Goal: Check status: Check status

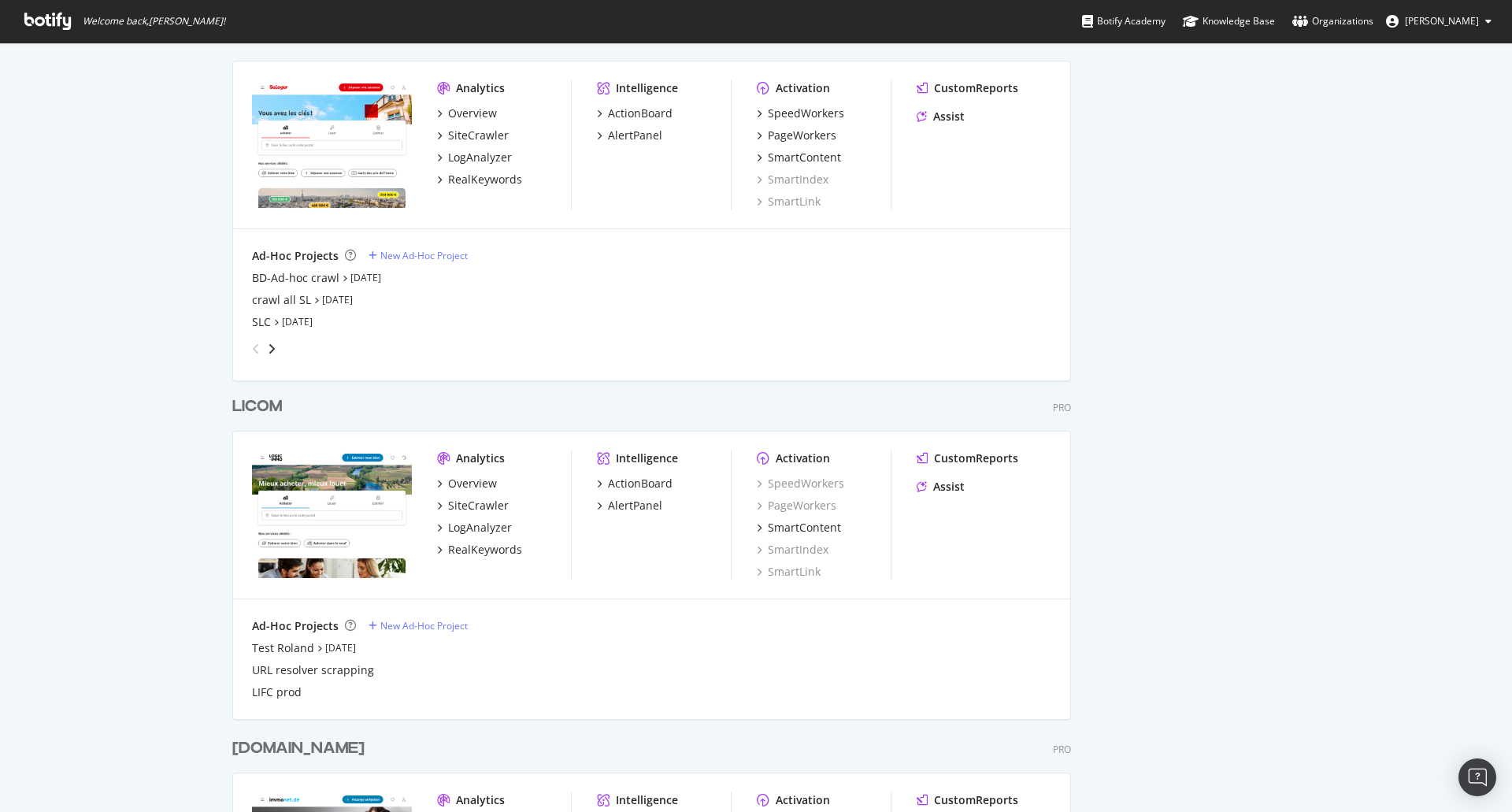
scroll to position [1372, 0]
click at [324, 282] on div "BD-Ad-hoc crawl" at bounding box center [296, 278] width 88 height 16
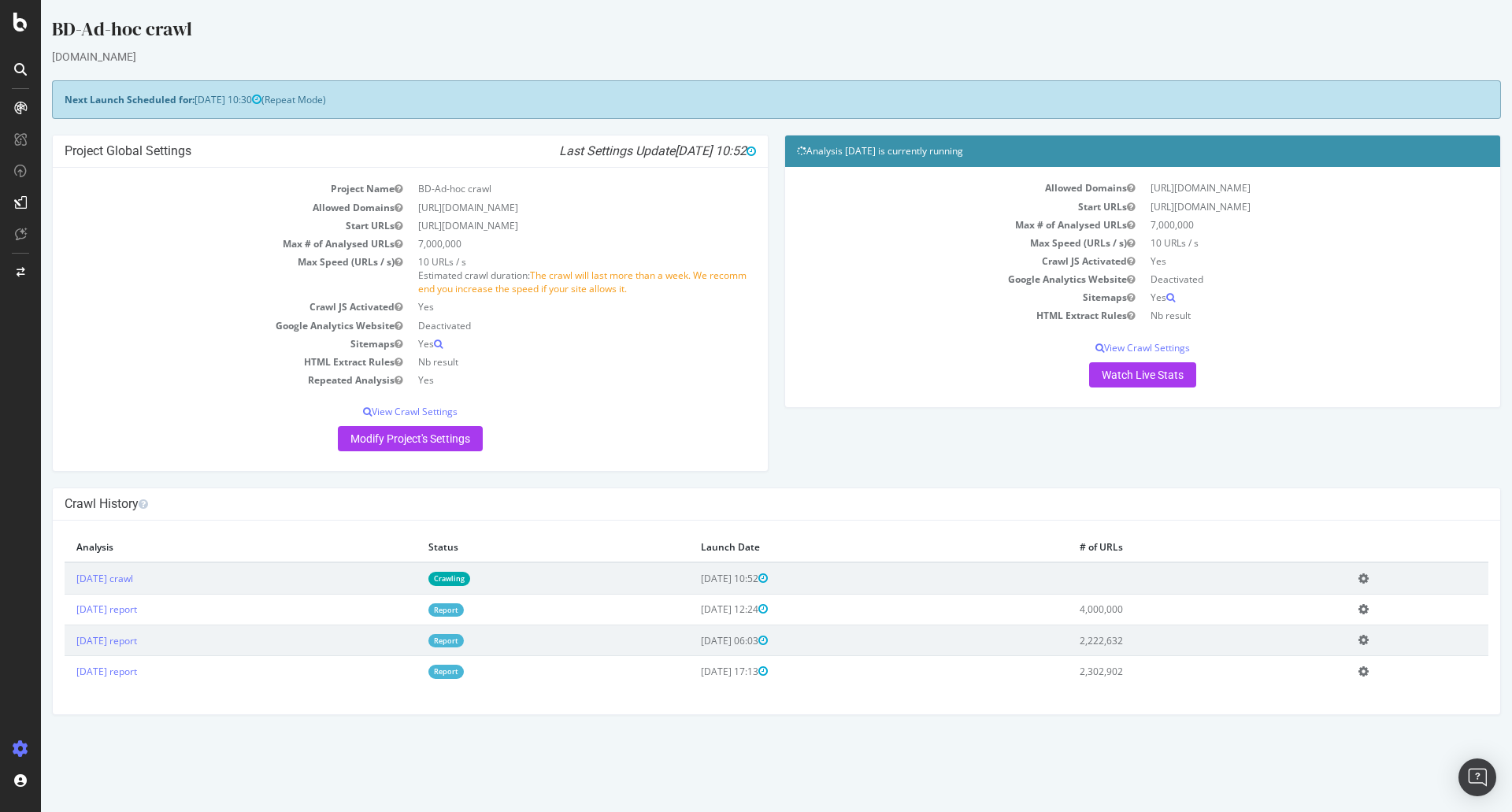
click at [470, 577] on link "Crawling" at bounding box center [449, 577] width 42 height 13
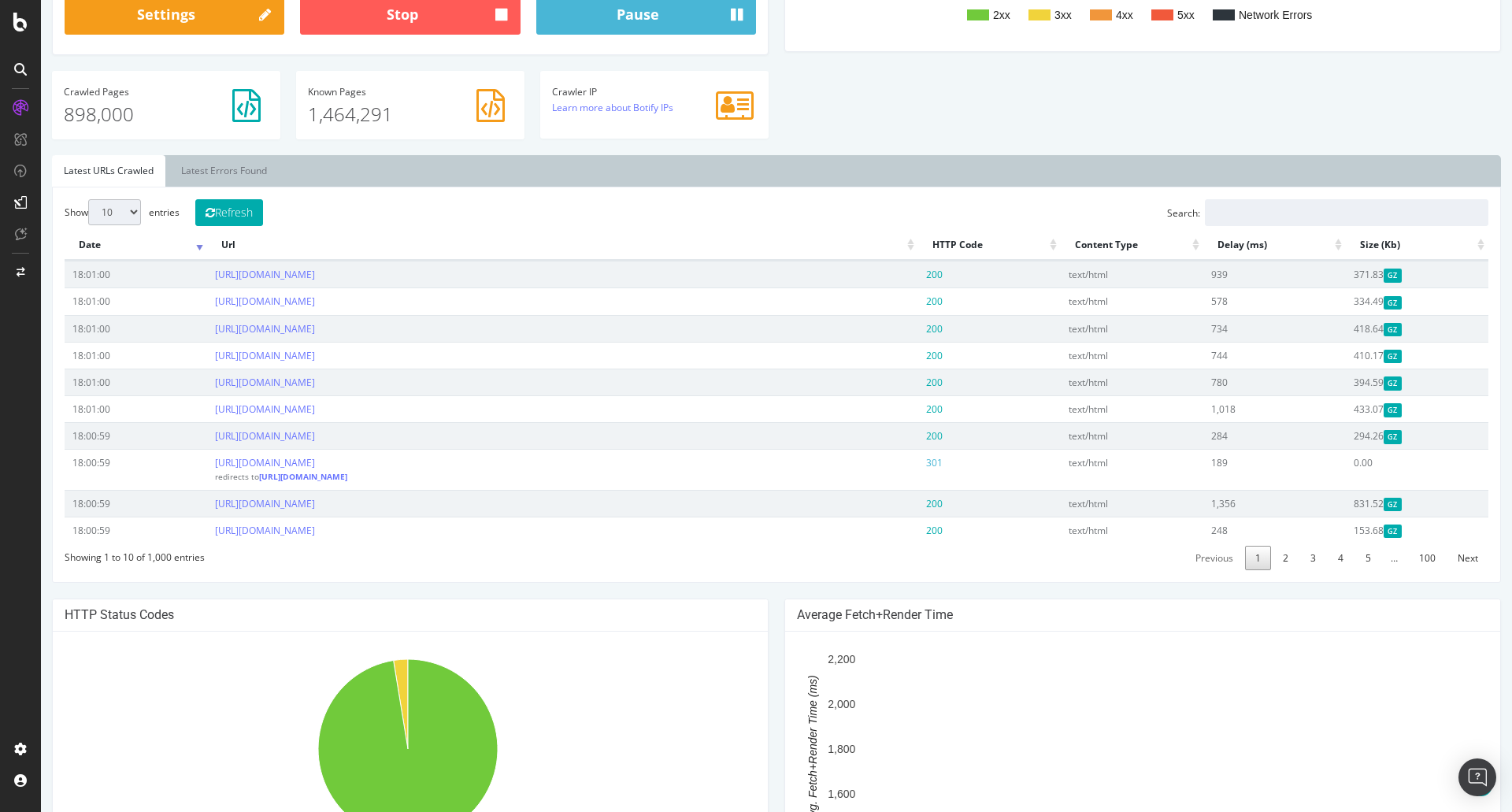
scroll to position [422, 0]
